Goal: Check status: Check status

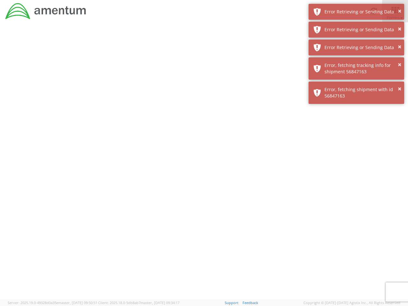
click at [204, 164] on div at bounding box center [204, 160] width 408 height 277
click at [356, 12] on div "Error Retrieving or Sending Data" at bounding box center [361, 12] width 75 height 6
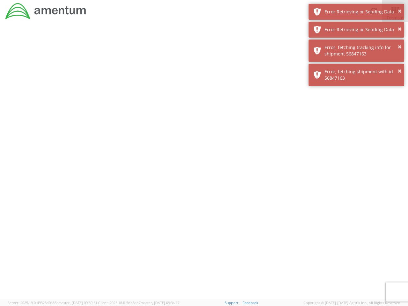
click at [356, 30] on div "Error Retrieving or Sending Data" at bounding box center [361, 29] width 75 height 6
click at [356, 64] on div "× Error, fetching shipment with id 56847163" at bounding box center [356, 75] width 96 height 22
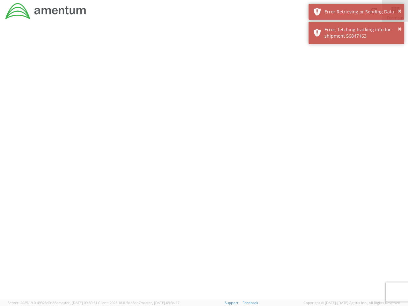
click at [356, 68] on div at bounding box center [204, 160] width 408 height 277
click at [356, 93] on div at bounding box center [204, 160] width 408 height 277
